Goal: Task Accomplishment & Management: Manage account settings

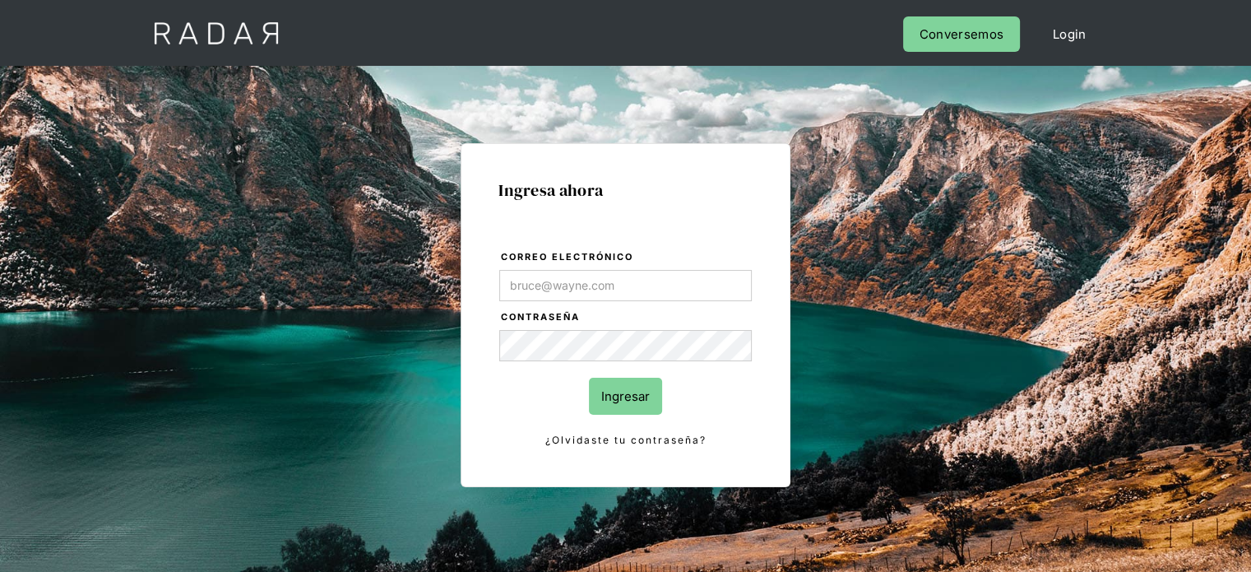
type input "[EMAIL_ADDRESS][PERSON_NAME][DOMAIN_NAME]"
click at [619, 394] on input "Ingresar" at bounding box center [625, 396] width 73 height 37
type input "[EMAIL_ADDRESS][PERSON_NAME][DOMAIN_NAME]"
click at [637, 392] on input "Ingresar" at bounding box center [625, 396] width 73 height 37
